Goal: Information Seeking & Learning: Check status

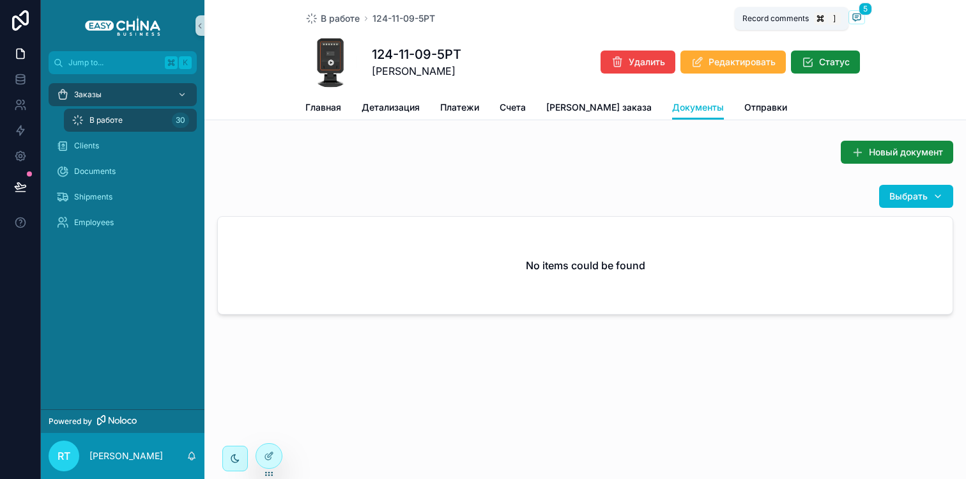
click at [852, 17] on icon "scrollable content" at bounding box center [857, 17] width 10 height 10
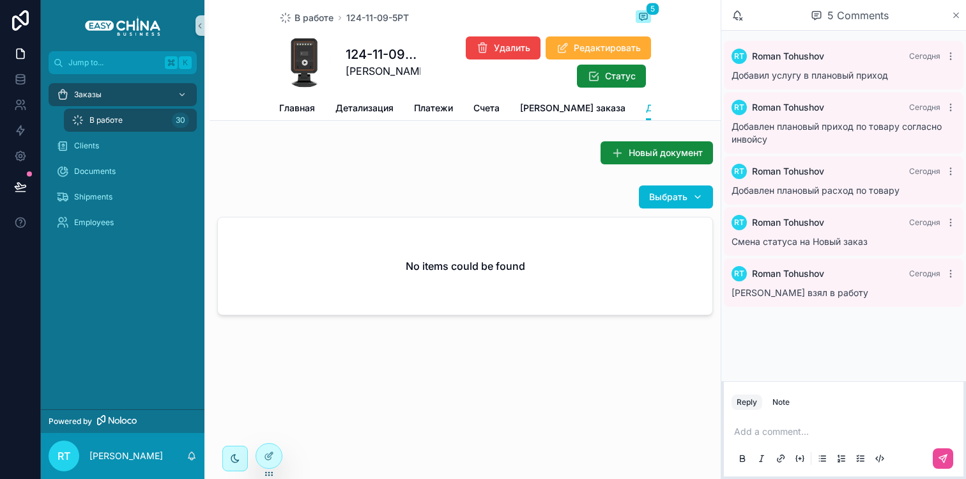
click at [954, 15] on icon "scrollable content" at bounding box center [956, 15] width 10 height 10
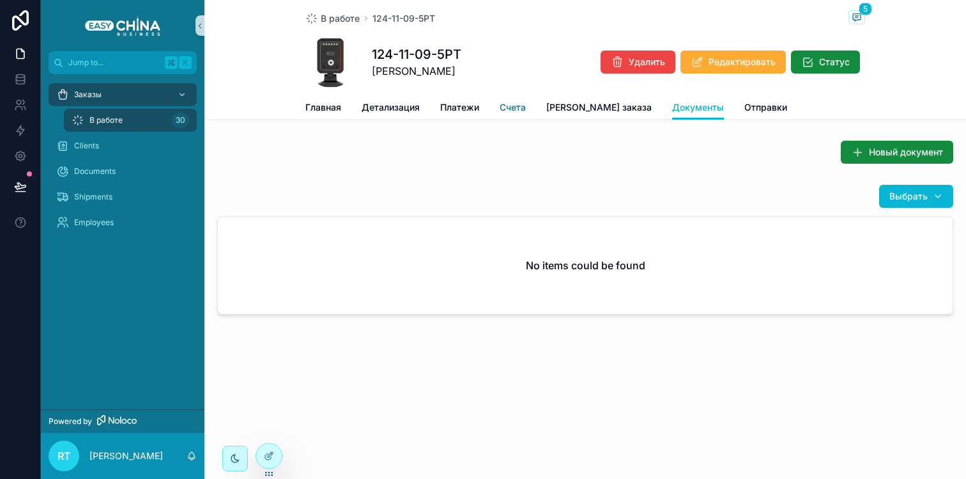
click at [514, 110] on span "Счета" at bounding box center [513, 107] width 26 height 13
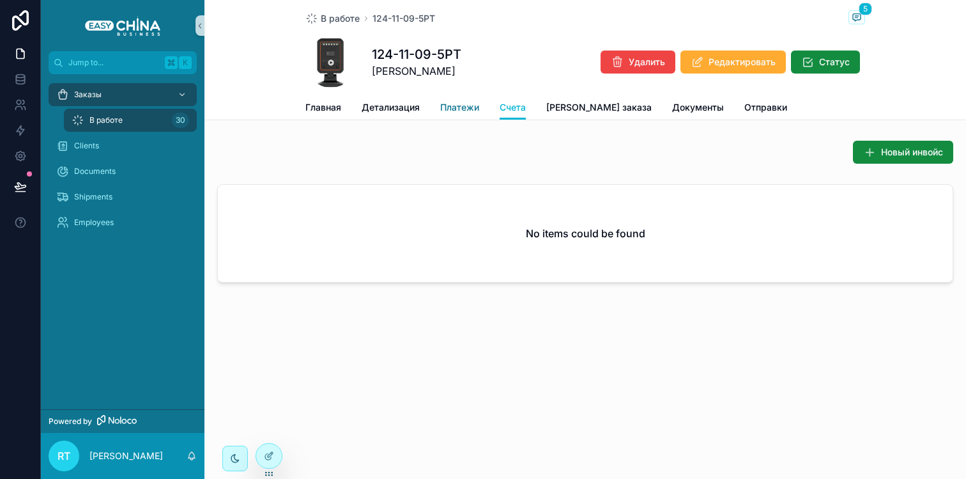
click at [447, 109] on span "Платежи" at bounding box center [459, 107] width 39 height 13
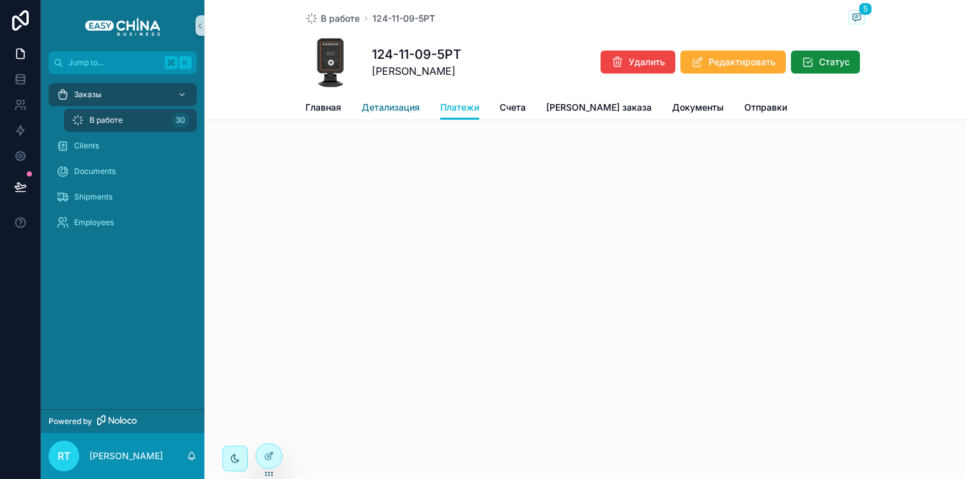
click at [394, 109] on span "Детализация" at bounding box center [391, 107] width 58 height 13
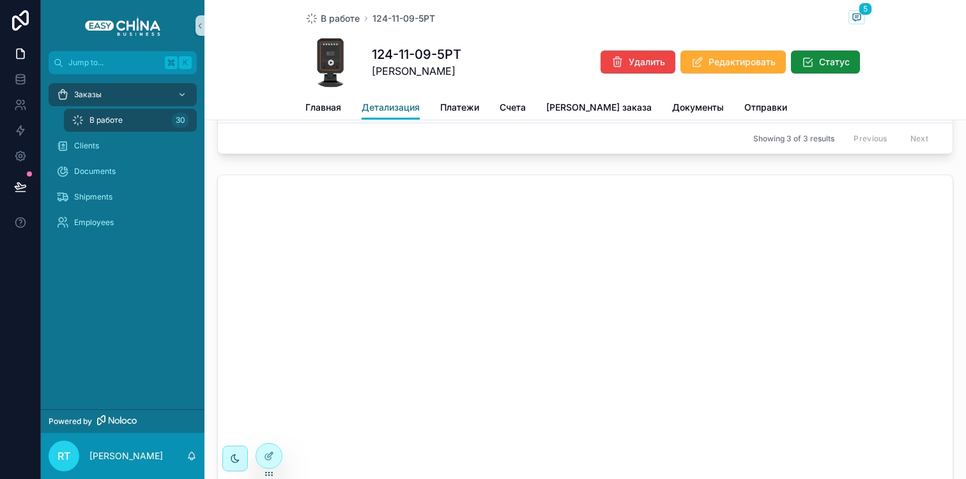
scroll to position [364, 0]
click at [463, 96] on link "Платежи" at bounding box center [459, 109] width 39 height 26
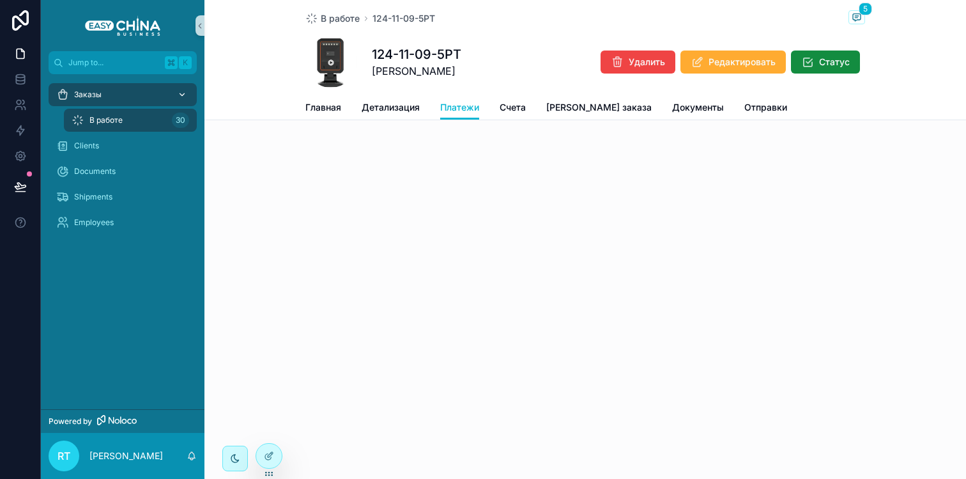
click at [106, 84] on div "Заказы" at bounding box center [122, 94] width 133 height 20
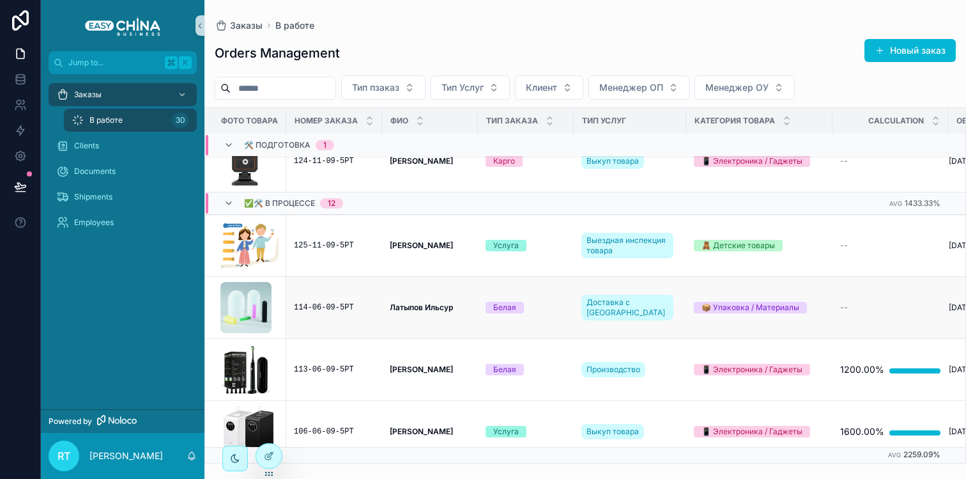
scroll to position [13, 1]
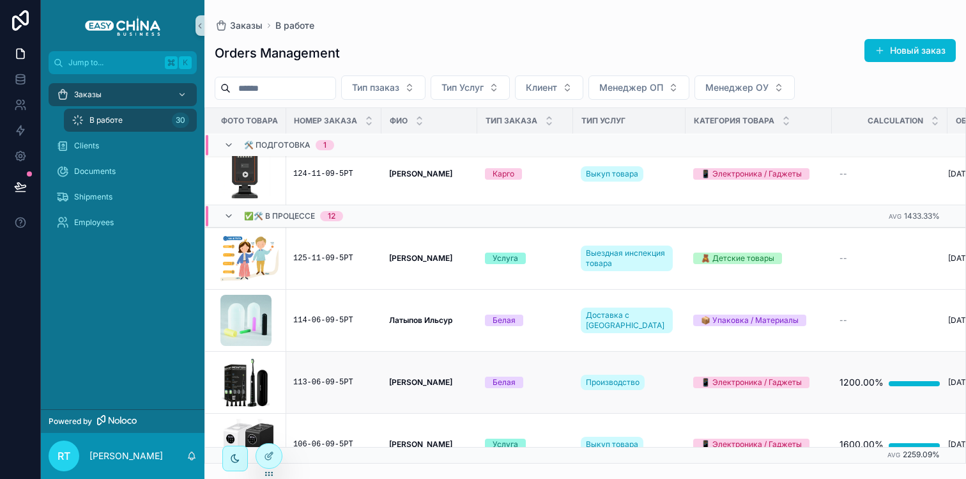
click at [360, 370] on td "113-06-09-5РТ" at bounding box center [334, 382] width 96 height 62
click at [335, 385] on div "113-06-09-5РТ" at bounding box center [333, 382] width 80 height 10
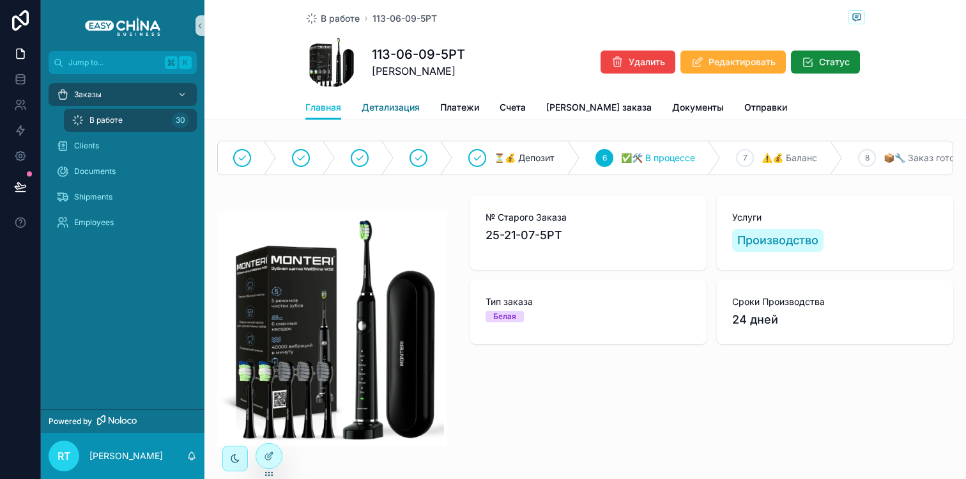
click at [400, 100] on link "Детализация" at bounding box center [391, 109] width 58 height 26
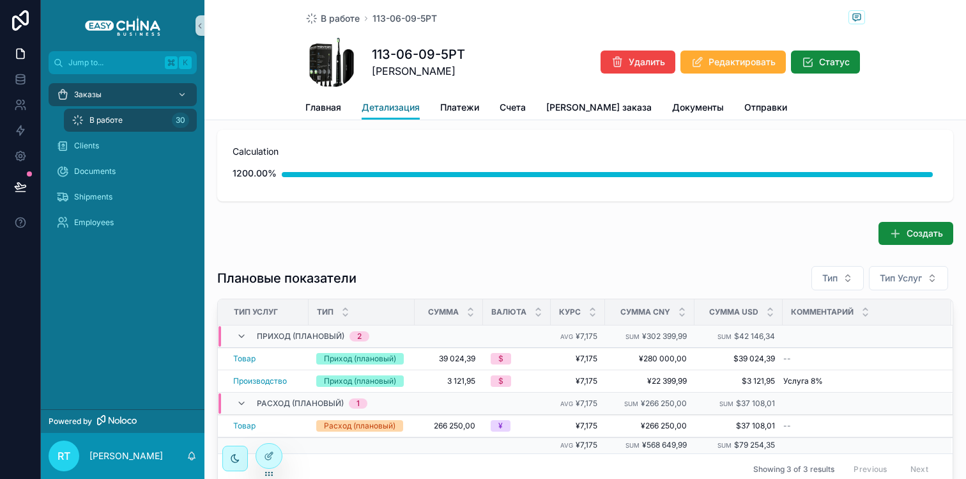
scroll to position [20, 0]
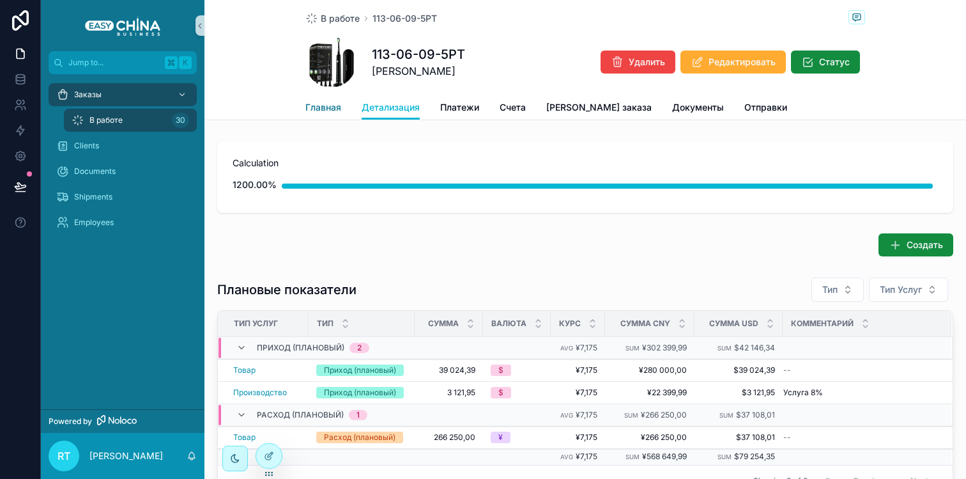
click at [310, 109] on span "Главная" at bounding box center [323, 107] width 36 height 13
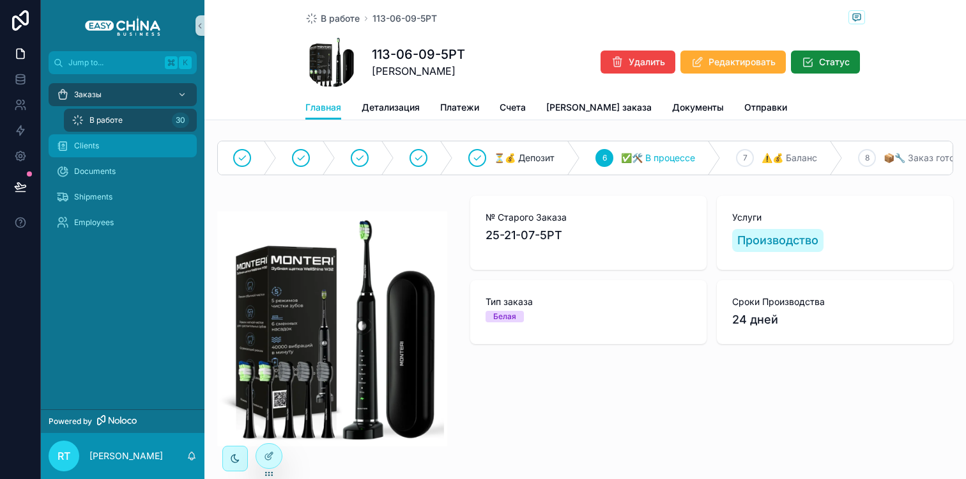
click at [79, 152] on div "Clients" at bounding box center [122, 145] width 133 height 20
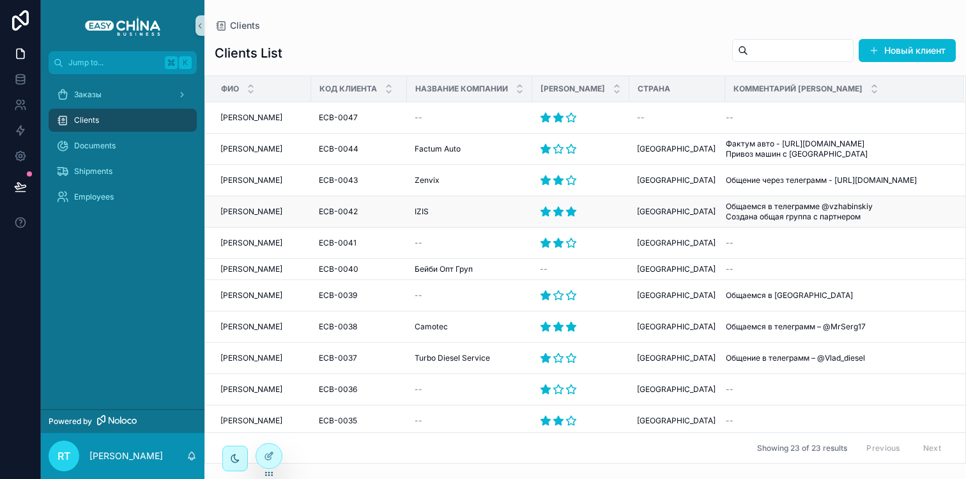
click at [282, 202] on td "[PERSON_NAME] [PERSON_NAME]" at bounding box center [258, 211] width 106 height 31
click at [282, 206] on span "[PERSON_NAME]" at bounding box center [251, 211] width 62 height 10
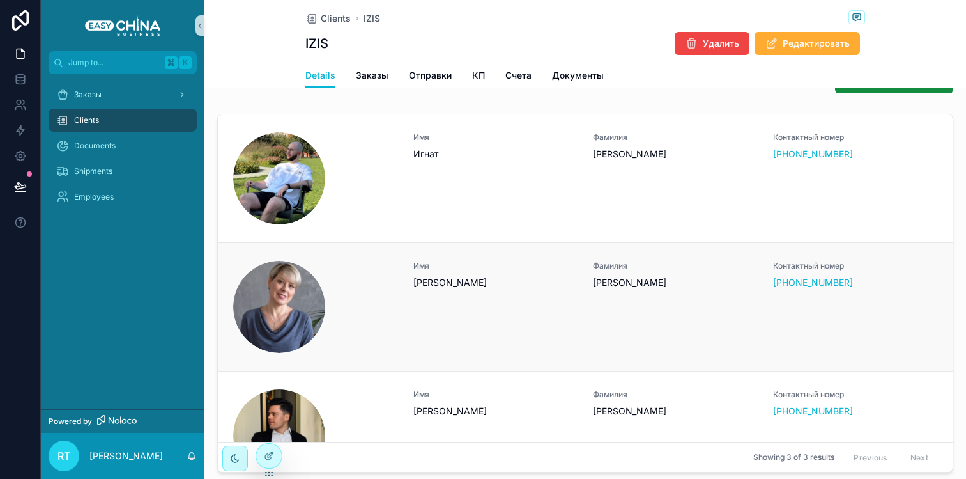
scroll to position [553, 0]
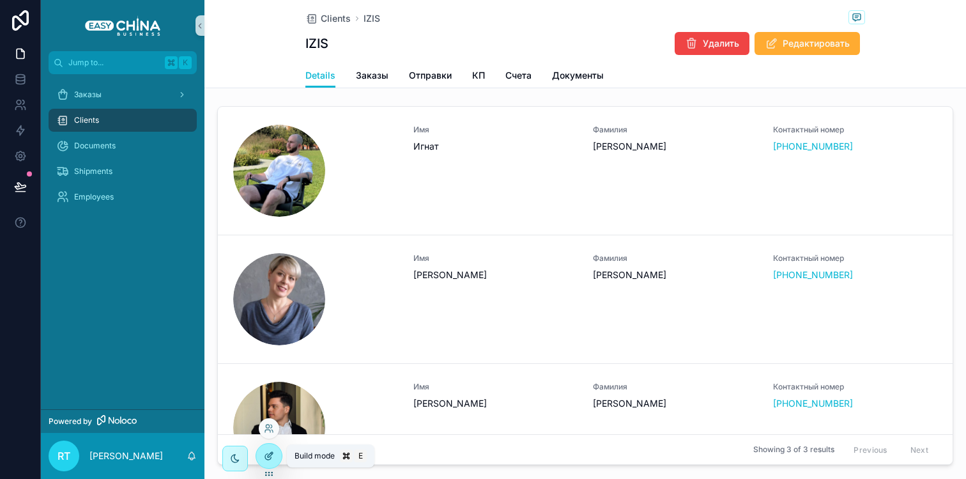
click at [263, 461] on div at bounding box center [269, 455] width 26 height 24
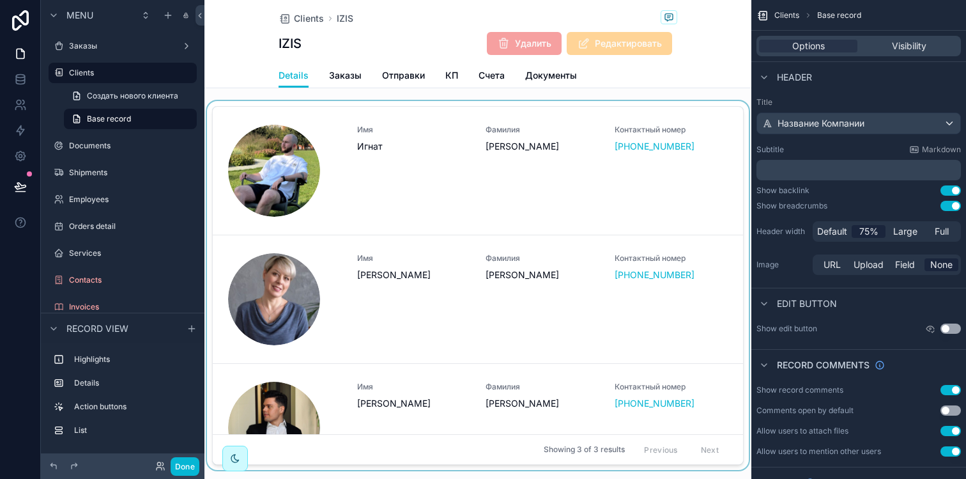
click at [469, 213] on div "scrollable content" at bounding box center [477, 288] width 547 height 374
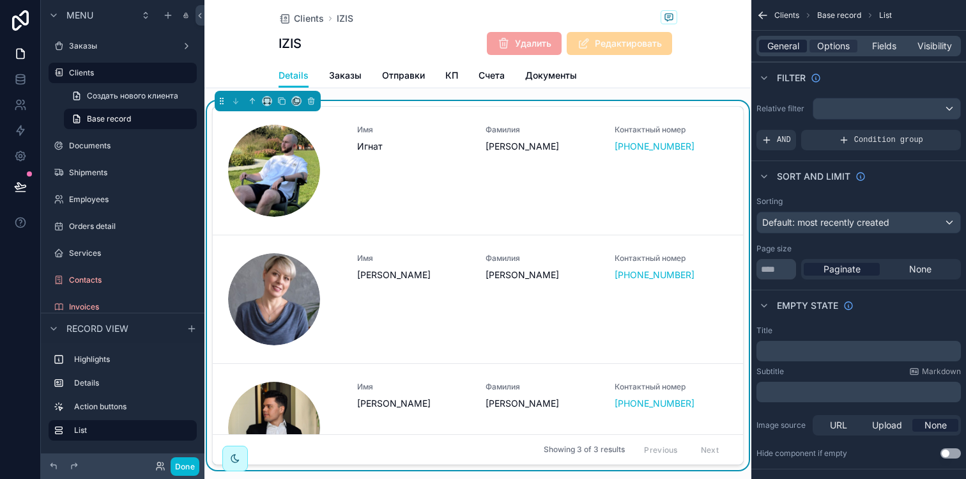
click at [774, 48] on span "General" at bounding box center [783, 46] width 32 height 13
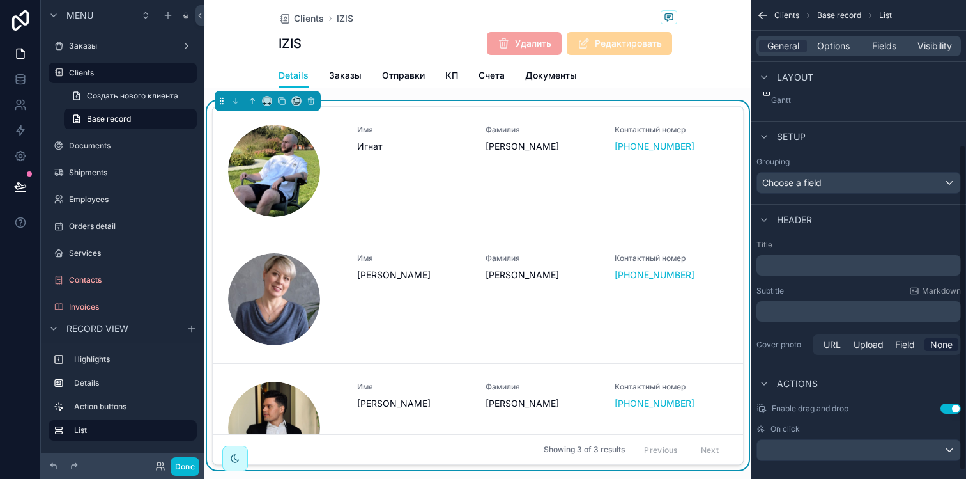
scroll to position [211, 0]
click at [840, 47] on span "Options" at bounding box center [833, 46] width 33 height 13
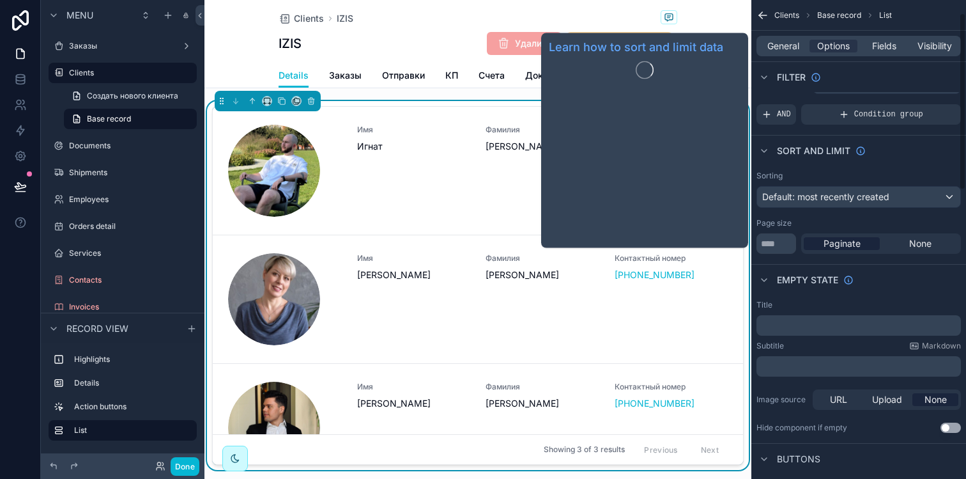
scroll to position [15, 0]
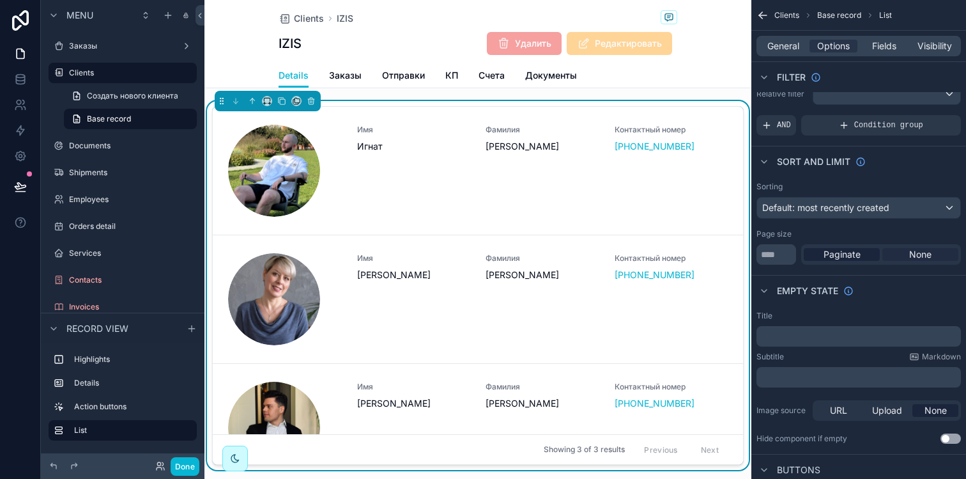
click at [923, 254] on span "None" at bounding box center [920, 254] width 22 height 13
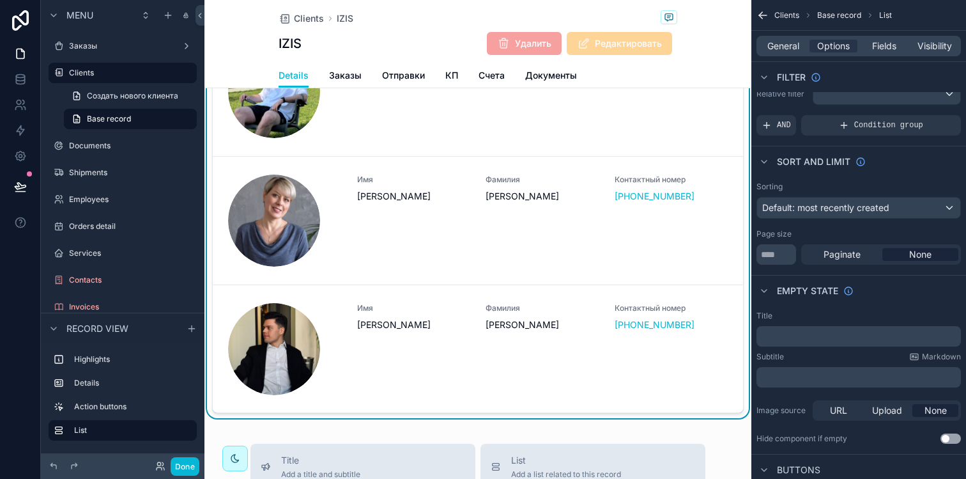
scroll to position [607, 0]
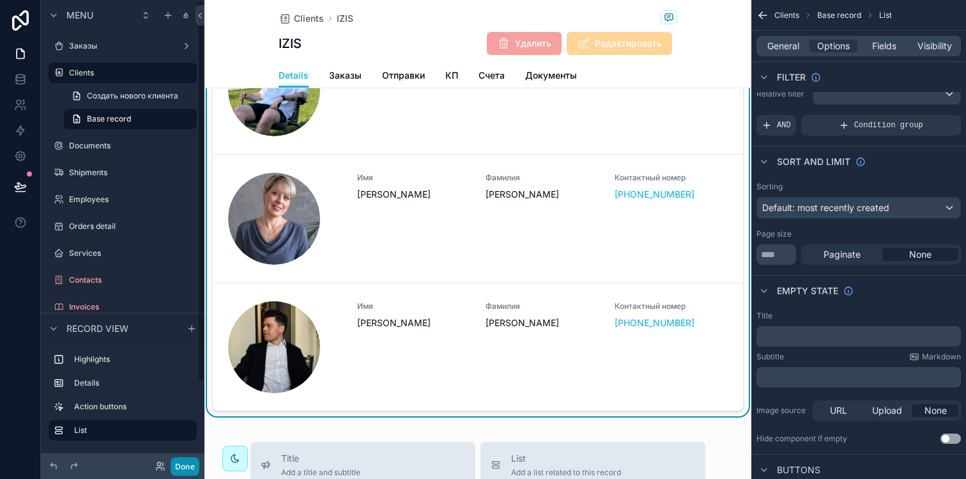
click at [173, 470] on button "Done" at bounding box center [185, 466] width 29 height 19
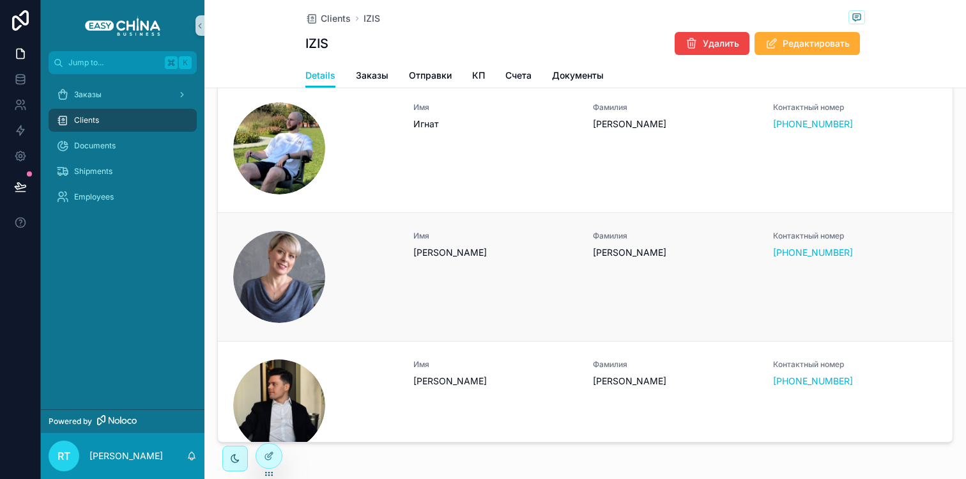
scroll to position [0, 0]
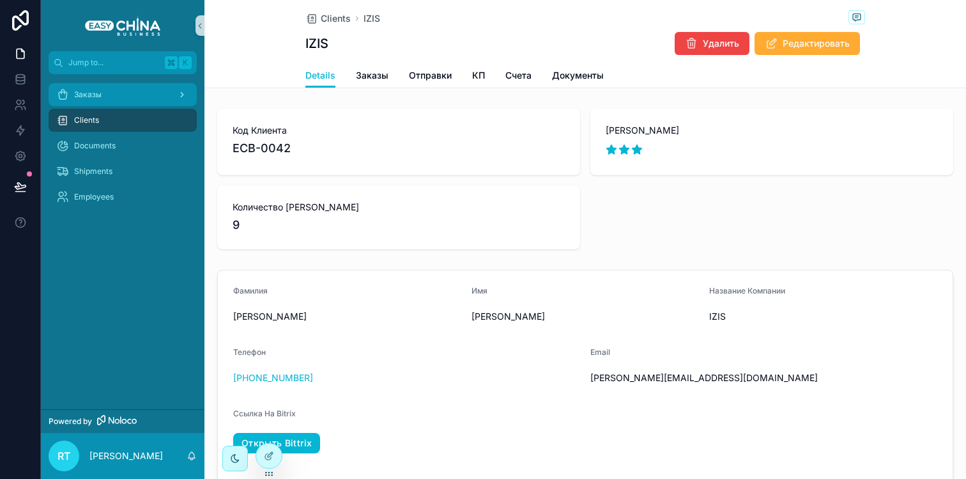
click at [103, 100] on div "Заказы" at bounding box center [122, 94] width 133 height 20
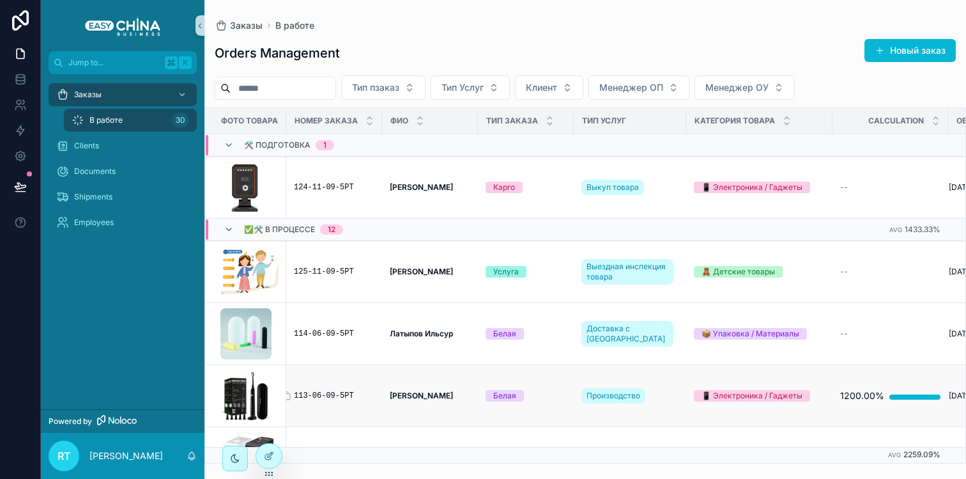
click at [333, 397] on div "113-06-09-5РТ" at bounding box center [334, 395] width 80 height 10
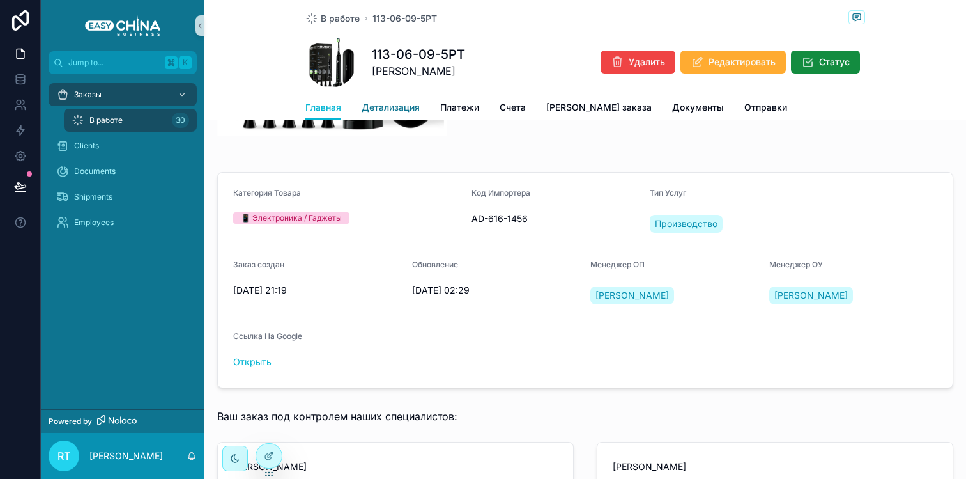
click at [390, 107] on span "Детализация" at bounding box center [391, 107] width 58 height 13
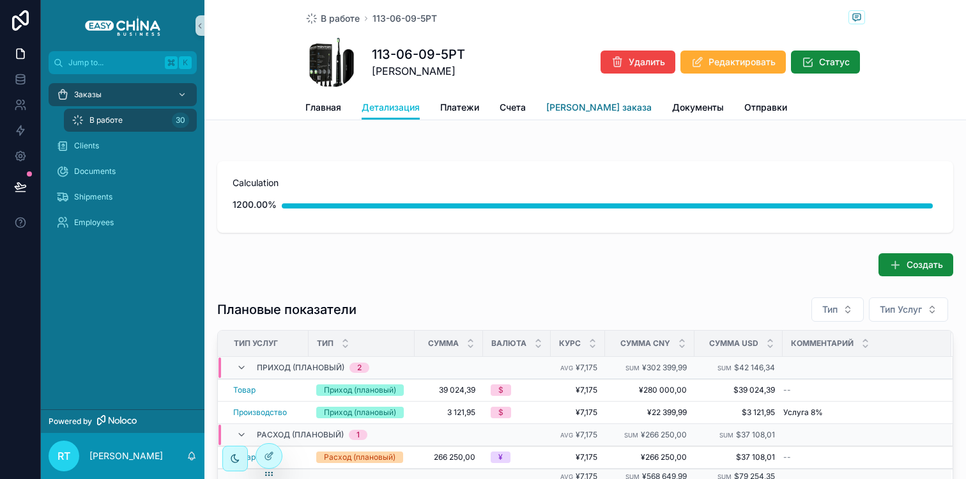
click at [580, 104] on span "[PERSON_NAME] заказа" at bounding box center [598, 107] width 105 height 13
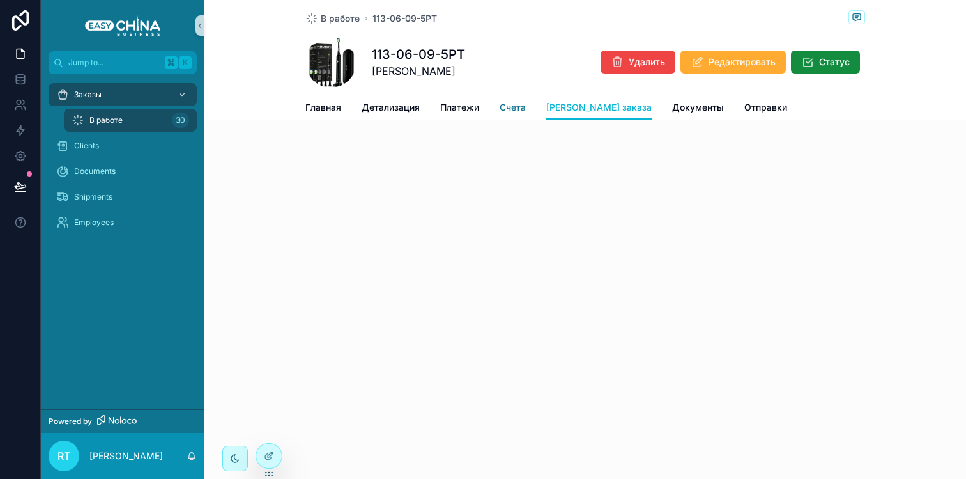
click at [510, 100] on link "Счета" at bounding box center [513, 109] width 26 height 26
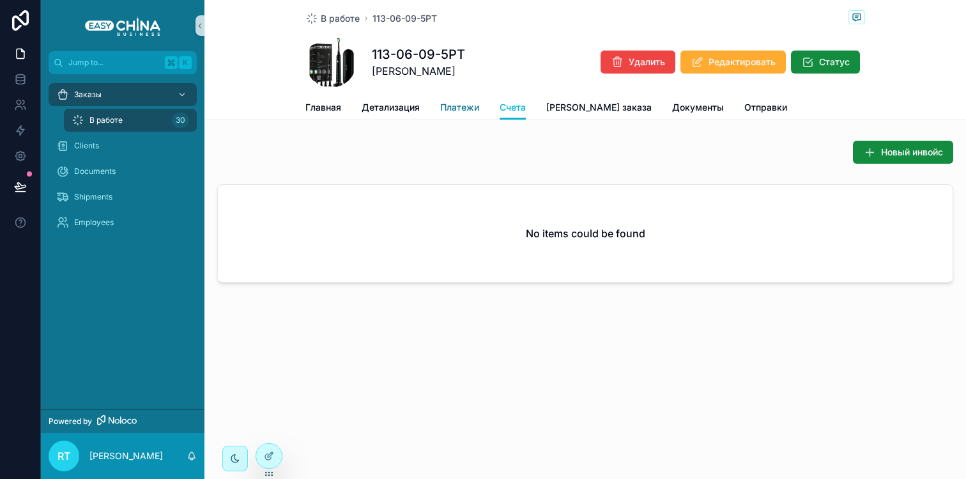
click at [459, 106] on span "Платежи" at bounding box center [459, 107] width 39 height 13
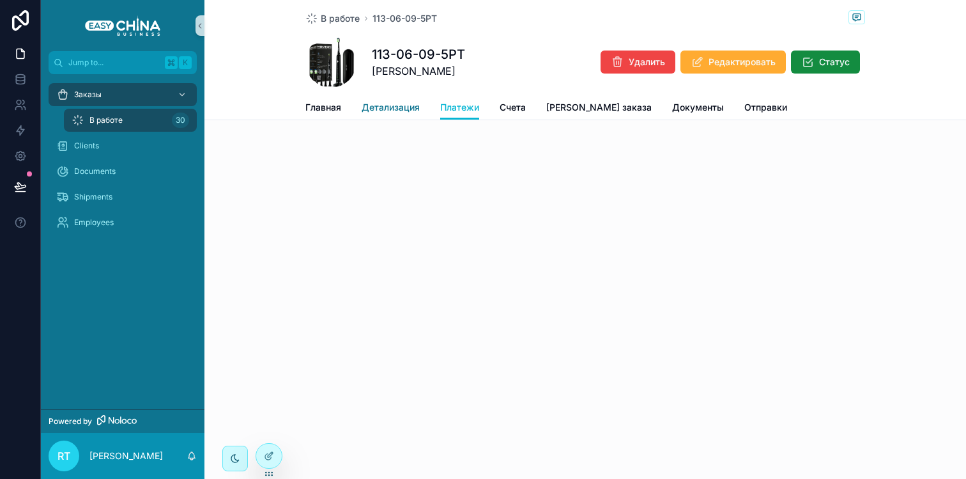
click at [389, 102] on span "Детализация" at bounding box center [391, 107] width 58 height 13
click at [112, 77] on div "Заказы В работе 30 Clients Documents Shipments Employees" at bounding box center [123, 162] width 164 height 176
click at [112, 85] on div "Заказы" at bounding box center [122, 94] width 133 height 20
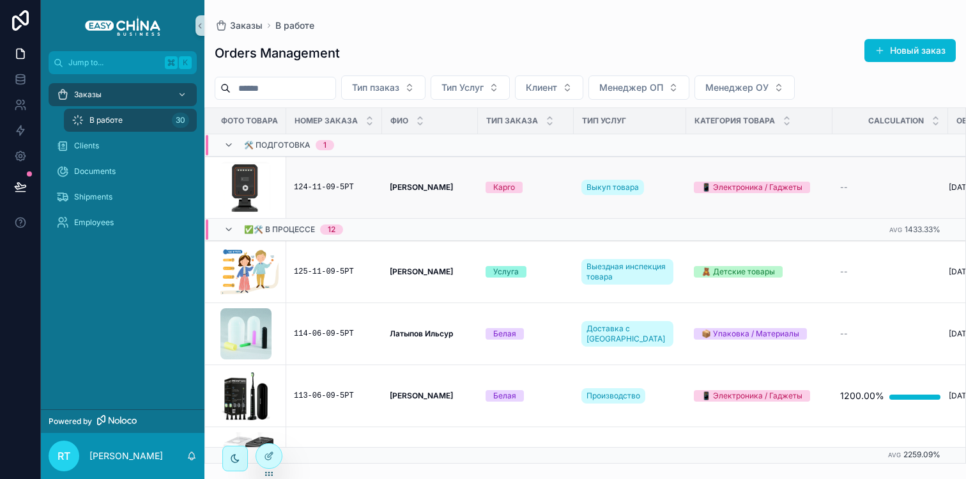
click at [334, 192] on td "124-11-09-5РТ" at bounding box center [334, 188] width 96 height 62
click at [333, 183] on div "124-11-09-5РТ" at bounding box center [334, 187] width 80 height 10
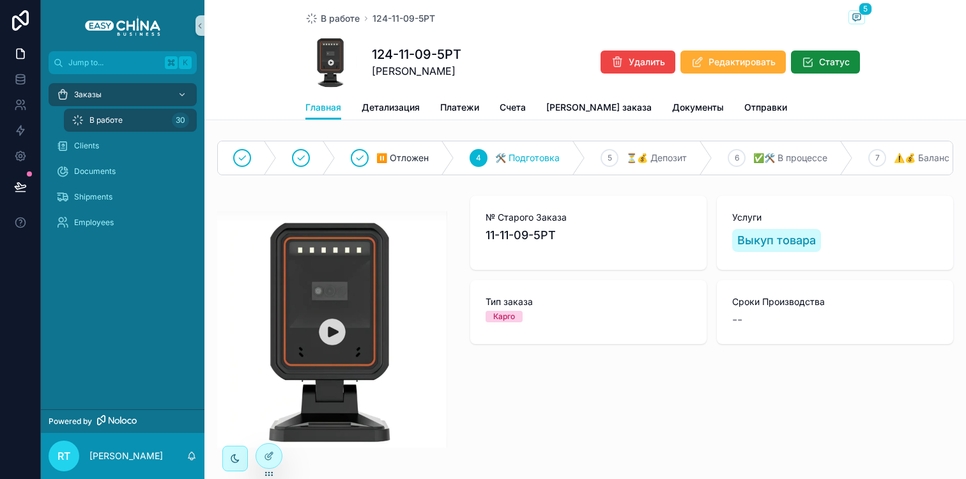
scroll to position [13, 0]
click at [671, 157] on span "⏳💰 Депозит" at bounding box center [656, 157] width 61 height 13
click at [572, 107] on span "[PERSON_NAME] заказа" at bounding box center [598, 107] width 105 height 13
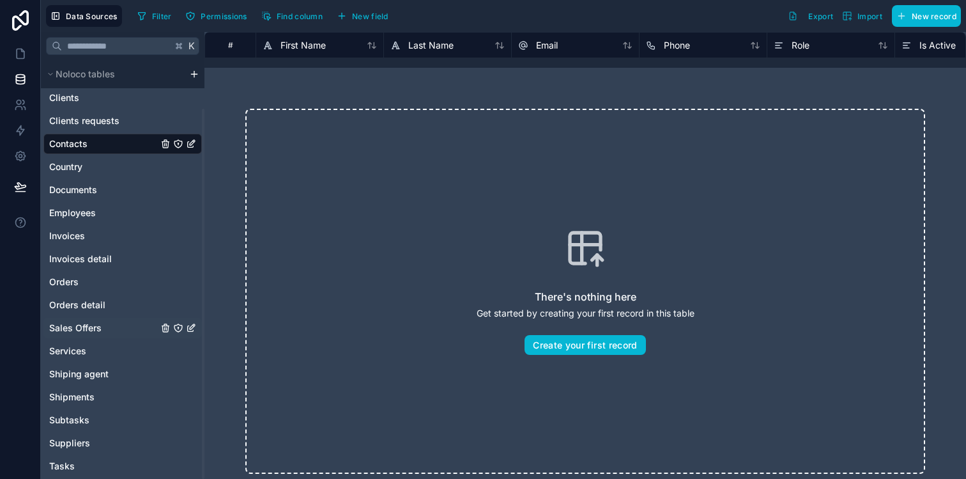
scroll to position [55, 0]
